Goal: Transaction & Acquisition: Purchase product/service

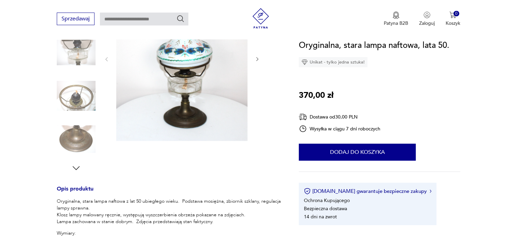
click at [186, 60] on img at bounding box center [181, 58] width 131 height 165
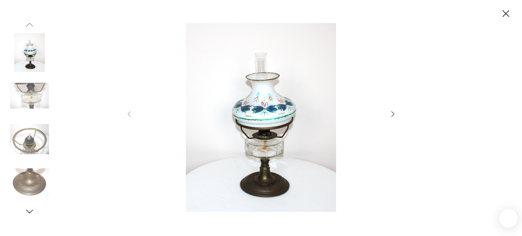
click at [264, 119] on img at bounding box center [261, 117] width 242 height 189
click at [271, 118] on img at bounding box center [261, 117] width 242 height 189
click at [394, 116] on icon "button" at bounding box center [393, 114] width 8 height 8
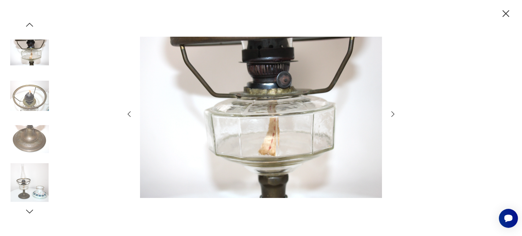
click at [392, 115] on icon "button" at bounding box center [393, 114] width 8 height 8
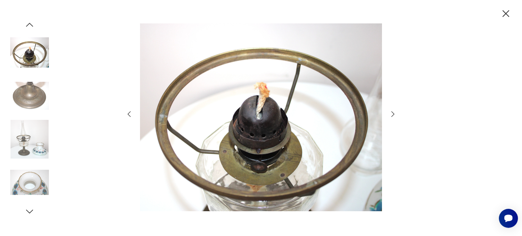
click at [392, 116] on icon "button" at bounding box center [393, 114] width 8 height 8
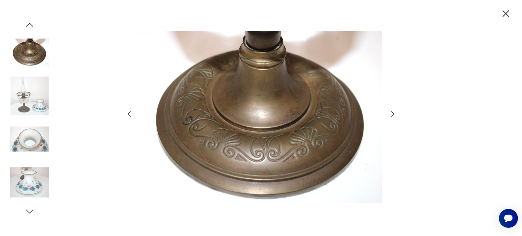
click at [392, 116] on icon "button" at bounding box center [393, 114] width 8 height 8
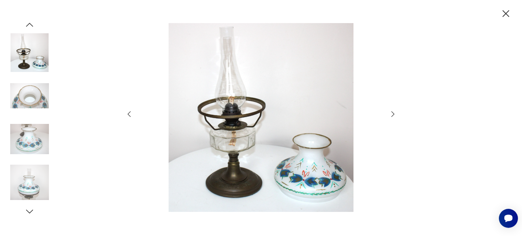
click at [392, 116] on icon "button" at bounding box center [393, 114] width 8 height 8
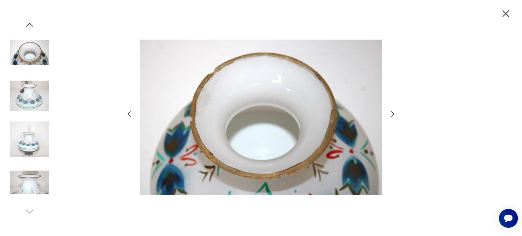
click at [392, 116] on icon "button" at bounding box center [393, 114] width 8 height 8
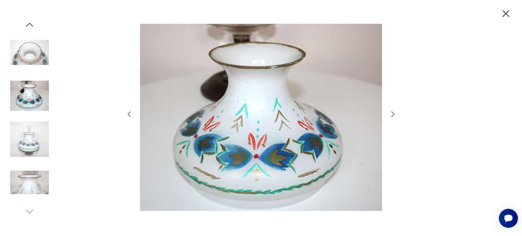
click at [392, 116] on icon "button" at bounding box center [393, 114] width 8 height 8
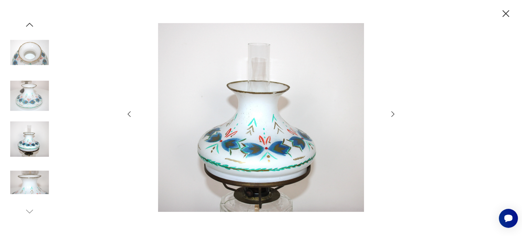
click at [392, 116] on icon "button" at bounding box center [393, 114] width 8 height 8
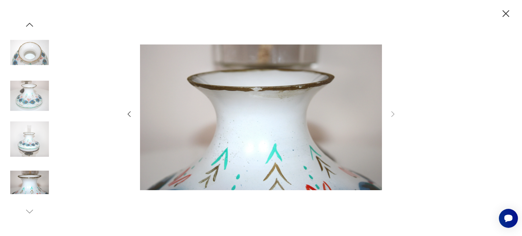
click at [506, 13] on icon "button" at bounding box center [506, 13] width 7 height 7
